Goal: Information Seeking & Learning: Learn about a topic

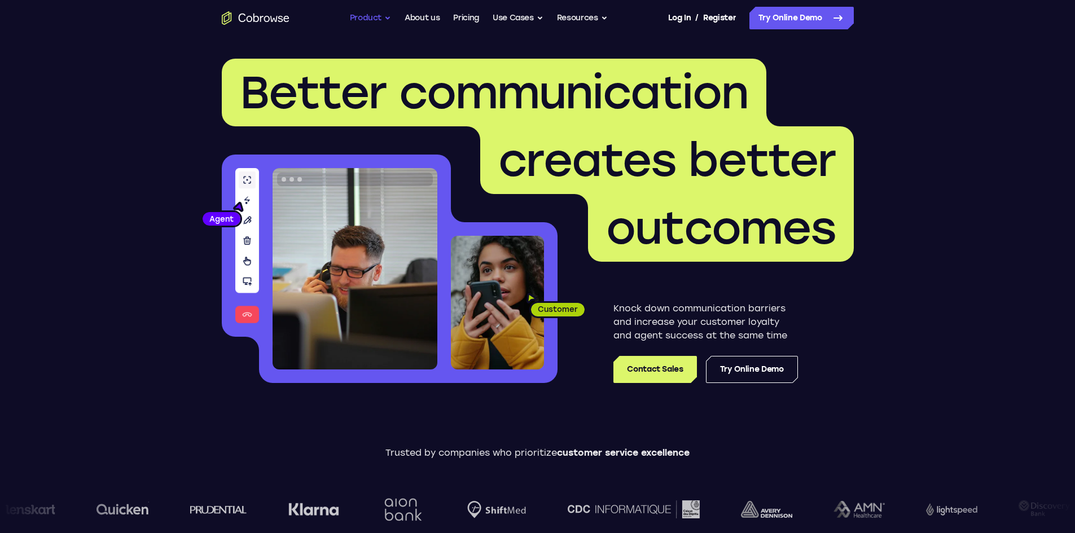
click at [355, 13] on button "Product" at bounding box center [371, 18] width 42 height 23
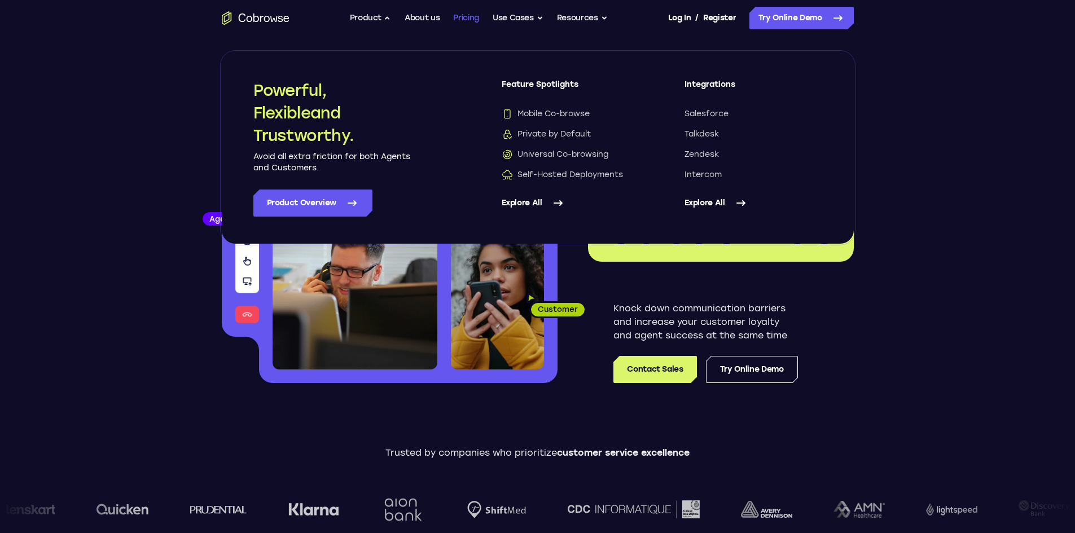
click at [478, 16] on link "Pricing" at bounding box center [466, 18] width 26 height 23
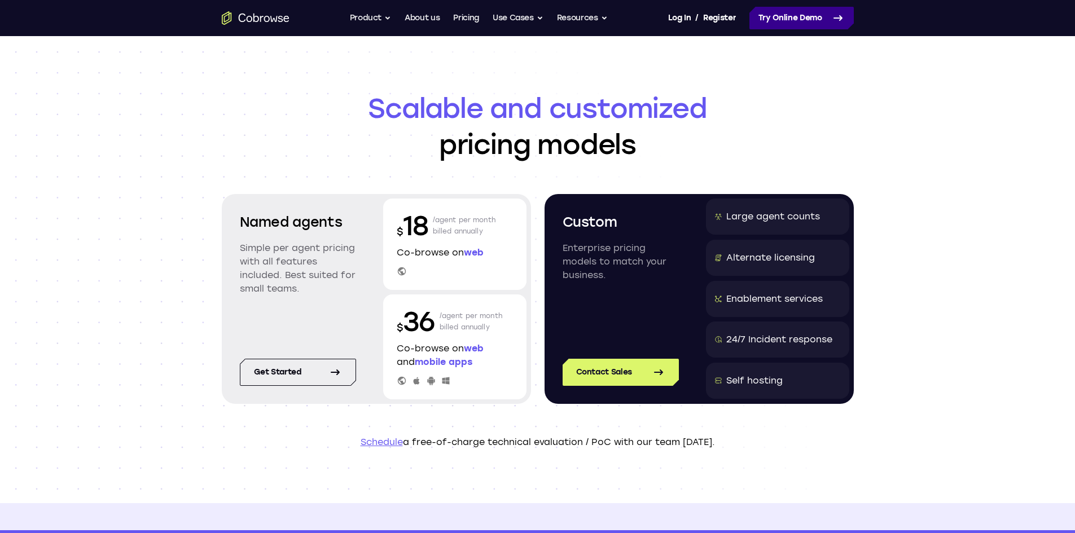
click at [763, 19] on link "Try Online Demo" at bounding box center [802, 18] width 104 height 23
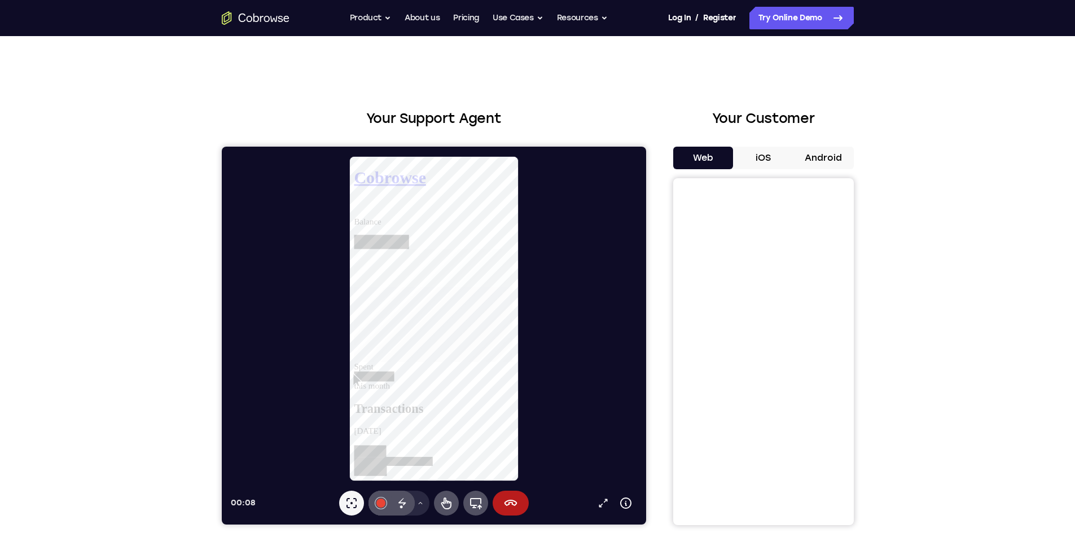
scroll to position [508, 0]
click at [511, 502] on icon at bounding box center [510, 503] width 13 height 6
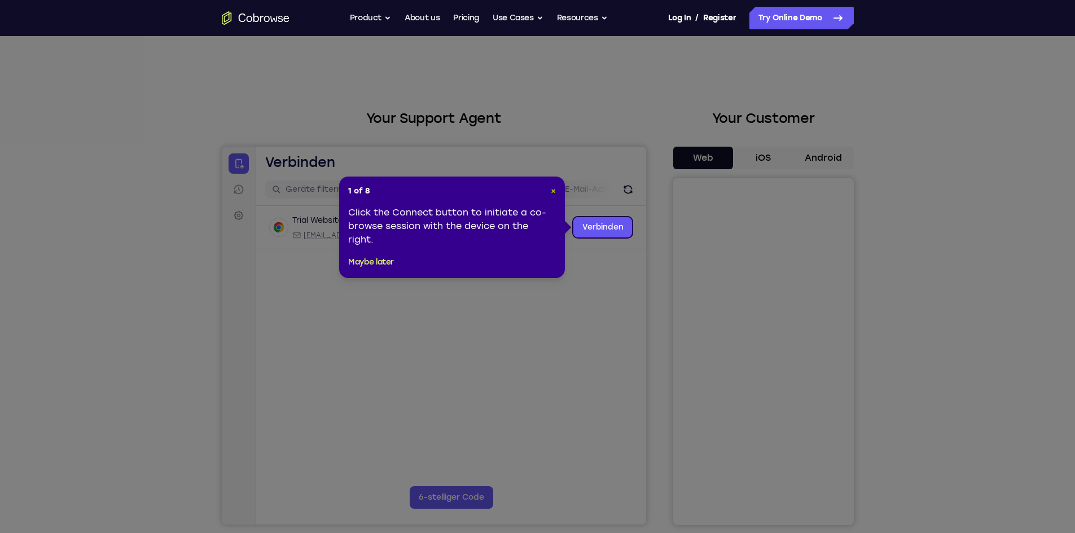
click at [555, 187] on span "×" at bounding box center [553, 191] width 5 height 10
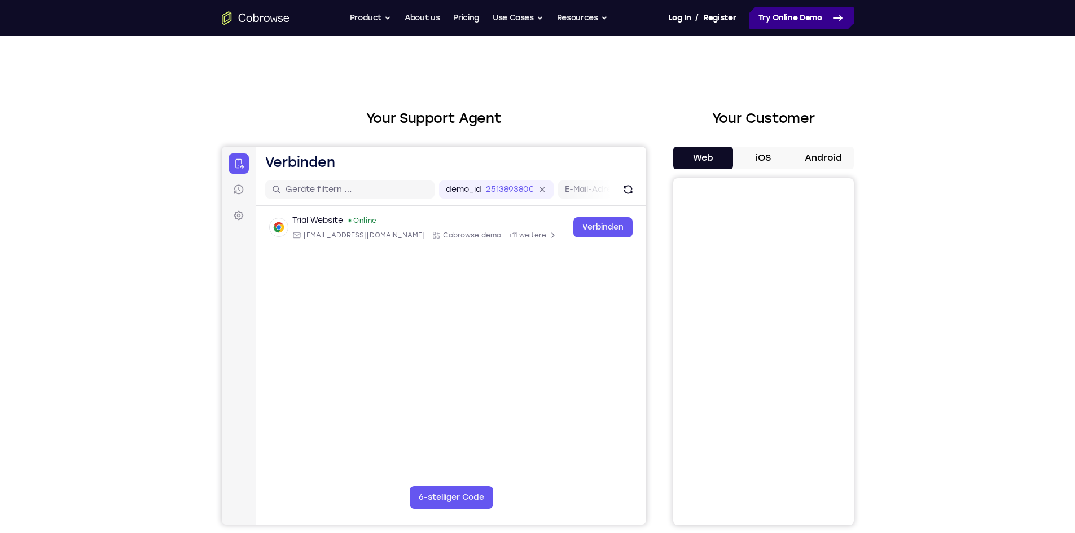
click at [777, 16] on link "Try Online Demo" at bounding box center [802, 18] width 104 height 23
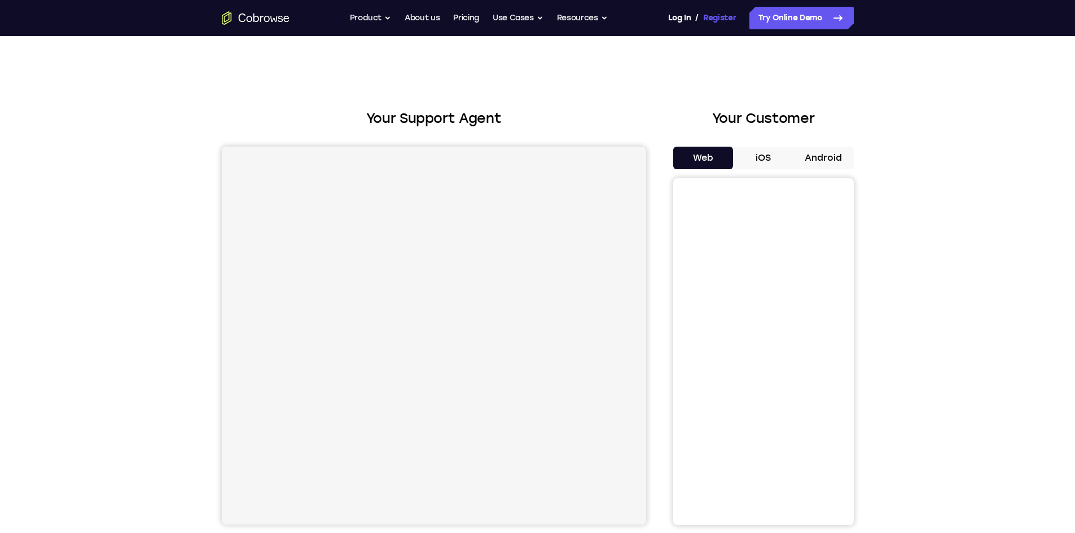
click at [706, 15] on link "Register" at bounding box center [719, 18] width 33 height 23
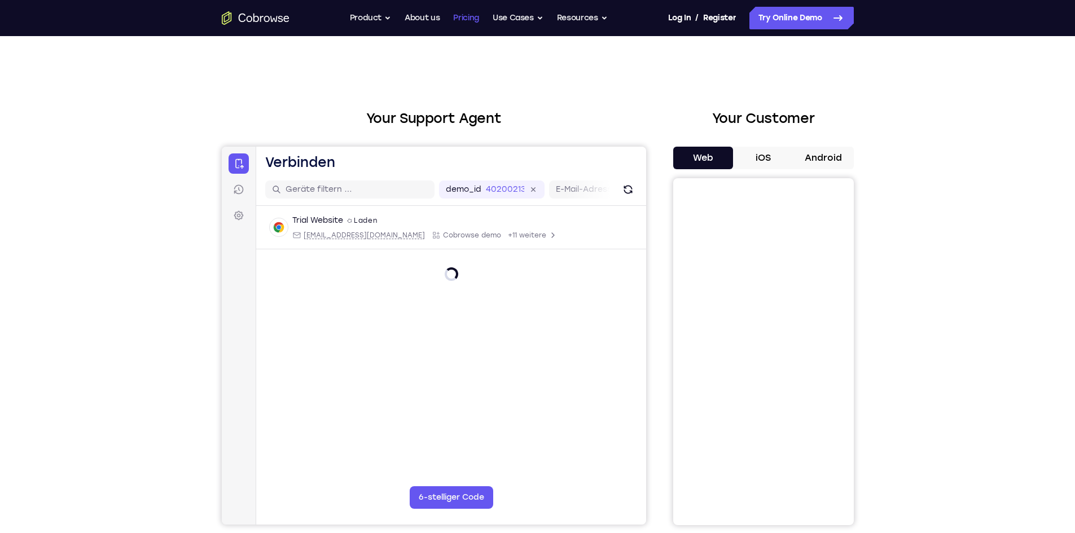
click at [459, 12] on link "Pricing" at bounding box center [466, 18] width 26 height 23
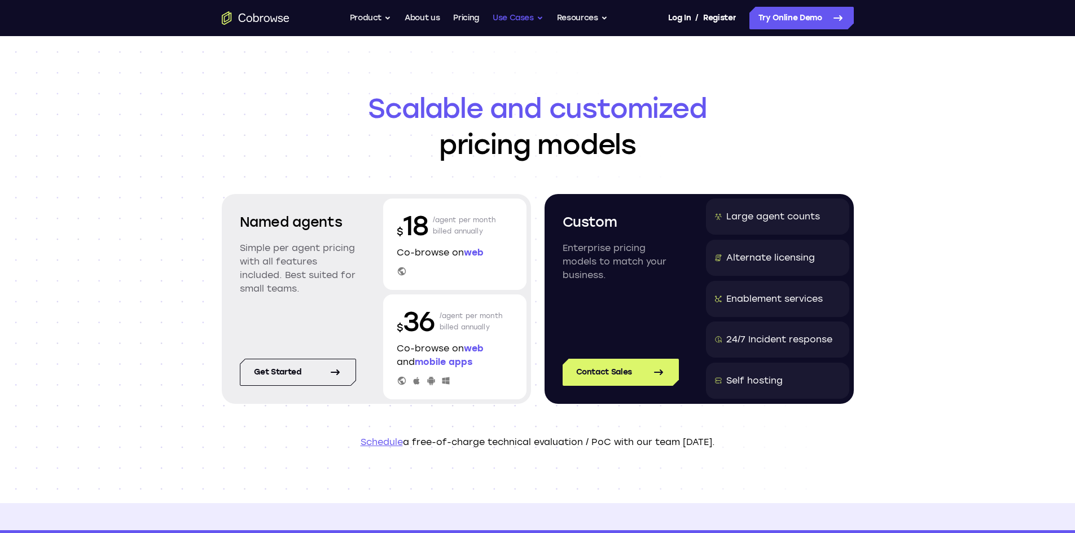
click at [520, 15] on button "Use Cases" at bounding box center [518, 18] width 51 height 23
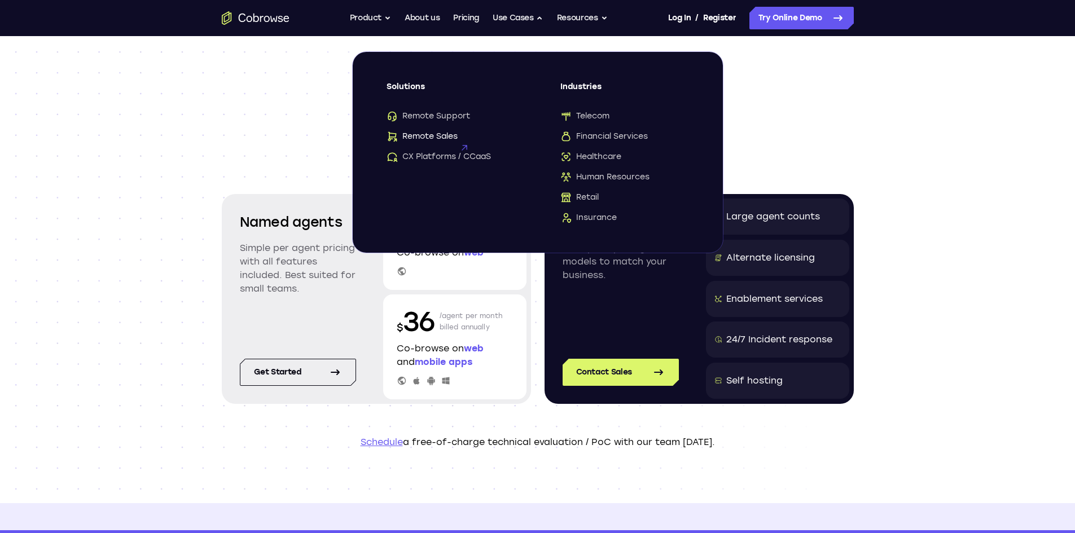
click at [433, 134] on span "Remote Sales" at bounding box center [422, 136] width 71 height 11
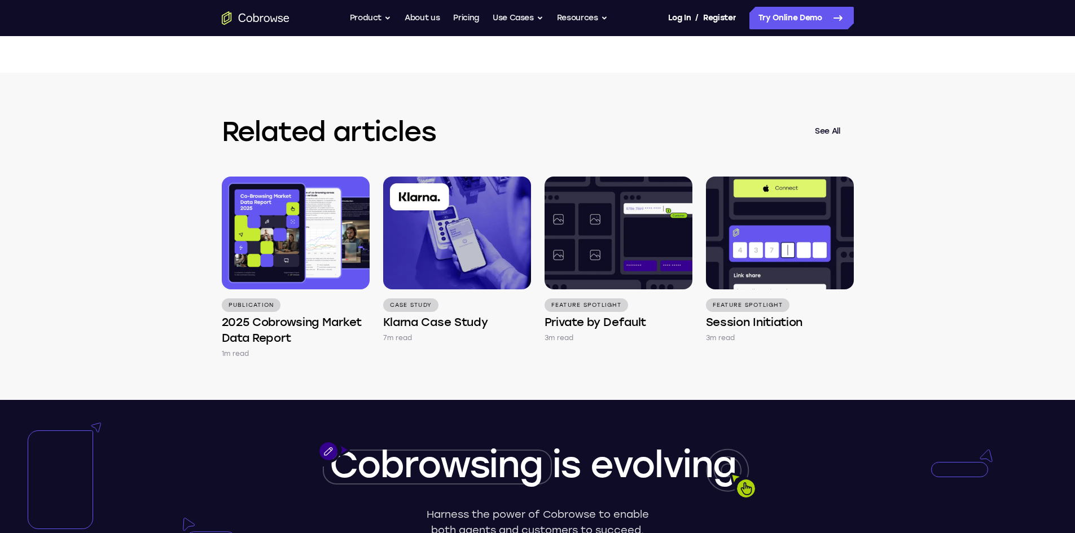
scroll to position [2427, 0]
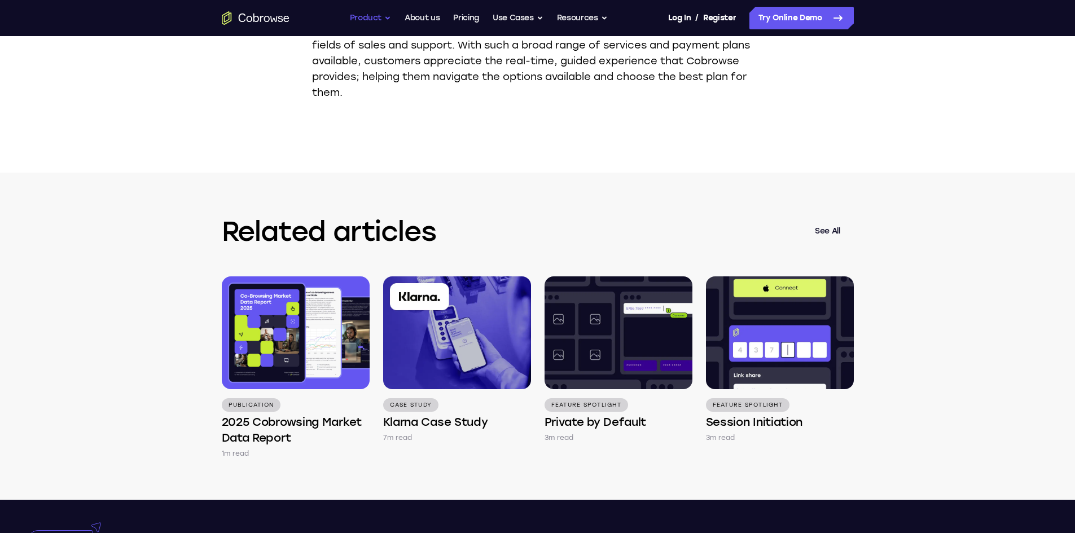
click at [375, 17] on button "Product" at bounding box center [371, 18] width 42 height 23
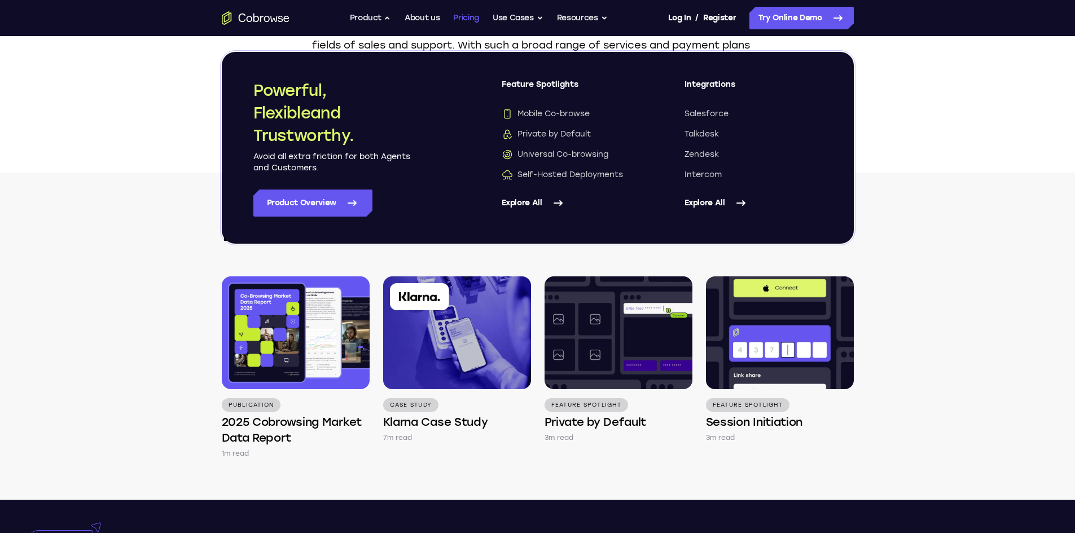
click at [453, 13] on ul "Go back Powerful, Flexible and Trustworthy. Avoid all extra friction for both A…" at bounding box center [479, 18] width 258 height 23
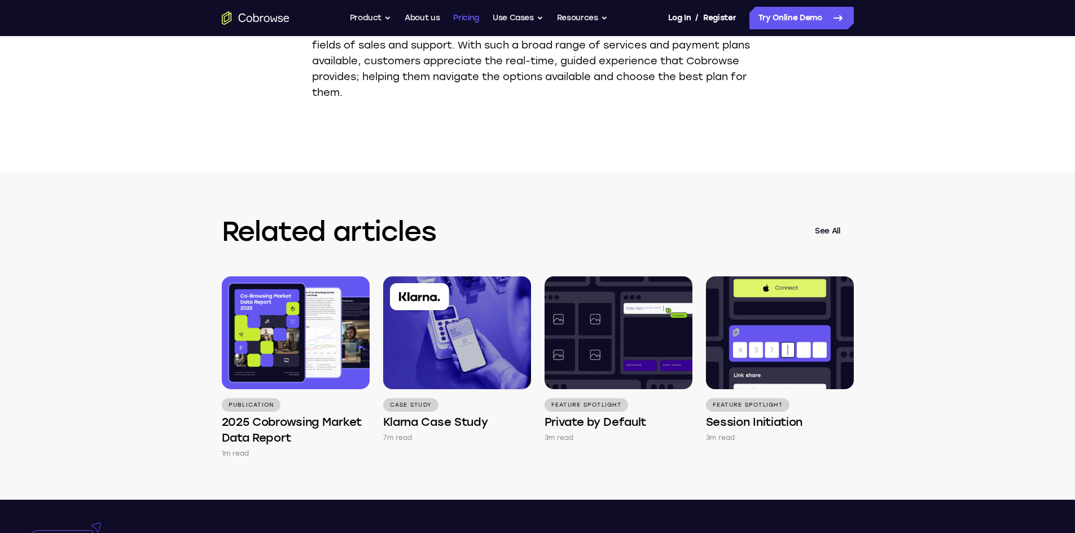
click at [467, 12] on link "Pricing" at bounding box center [466, 18] width 26 height 23
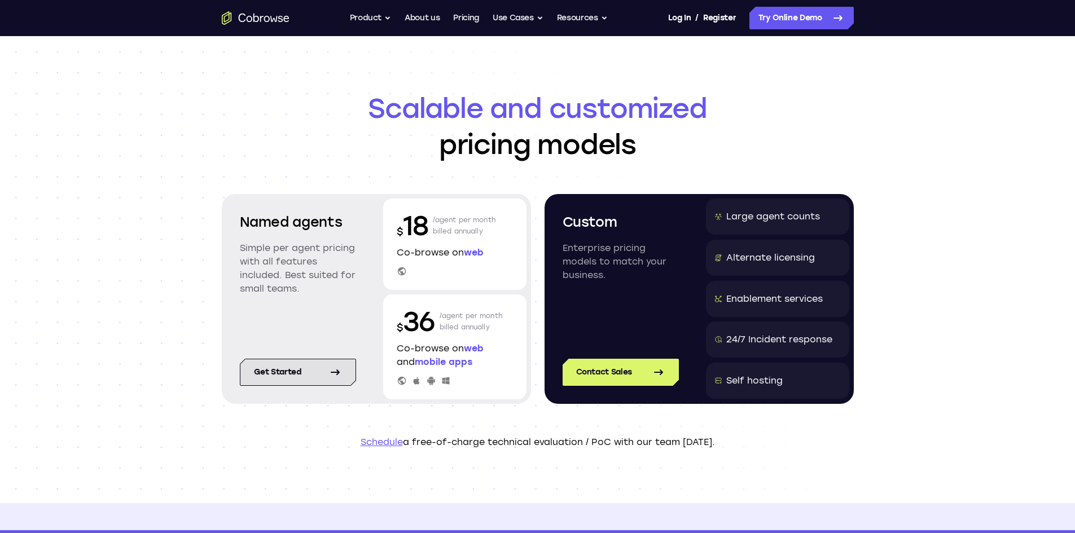
click at [309, 370] on link "Get started" at bounding box center [298, 372] width 116 height 27
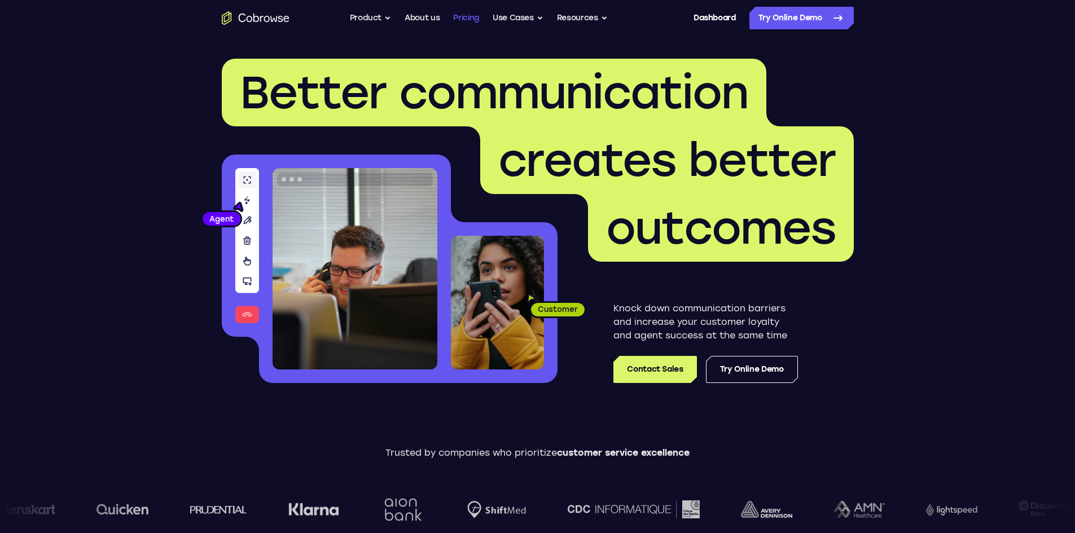
click at [472, 24] on link "Pricing" at bounding box center [466, 18] width 26 height 23
